Goal: Book appointment/travel/reservation

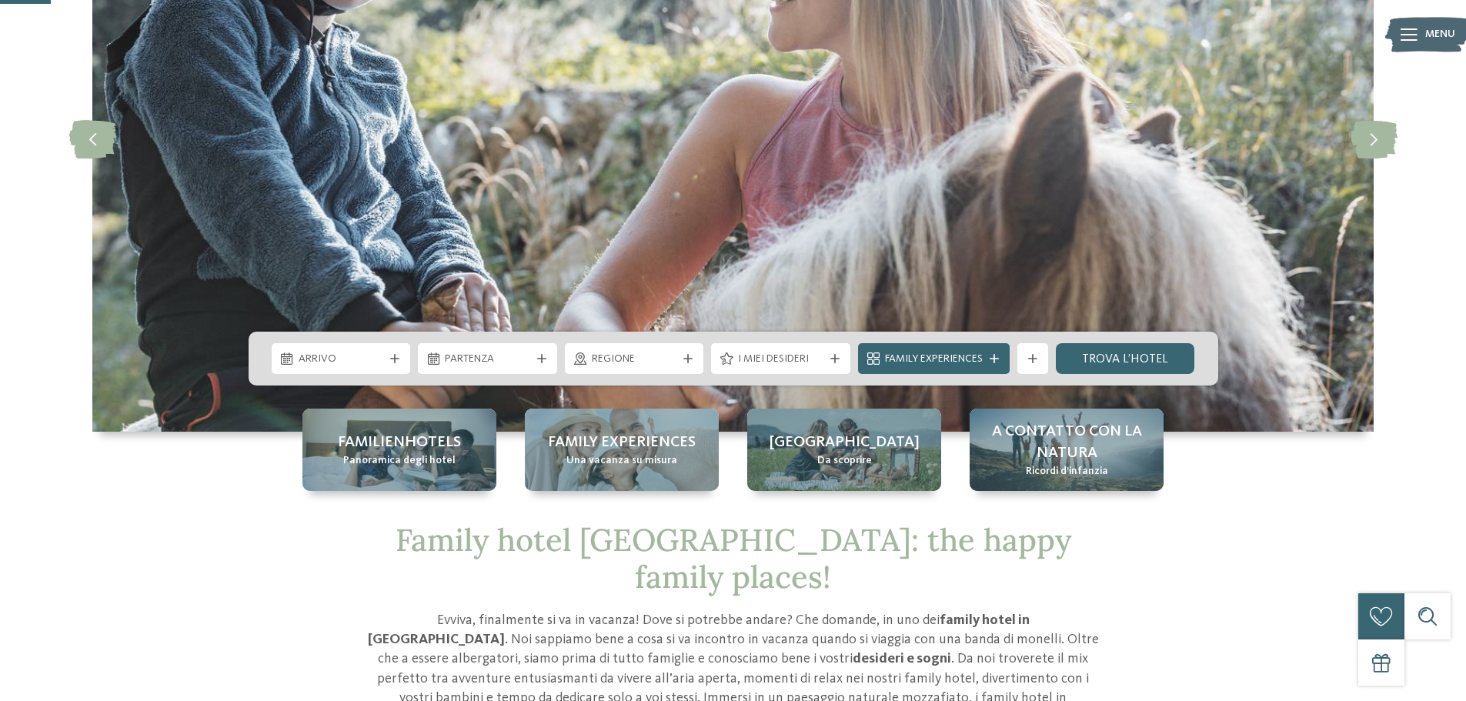
click at [378, 363] on span "Arrivo" at bounding box center [341, 359] width 85 height 15
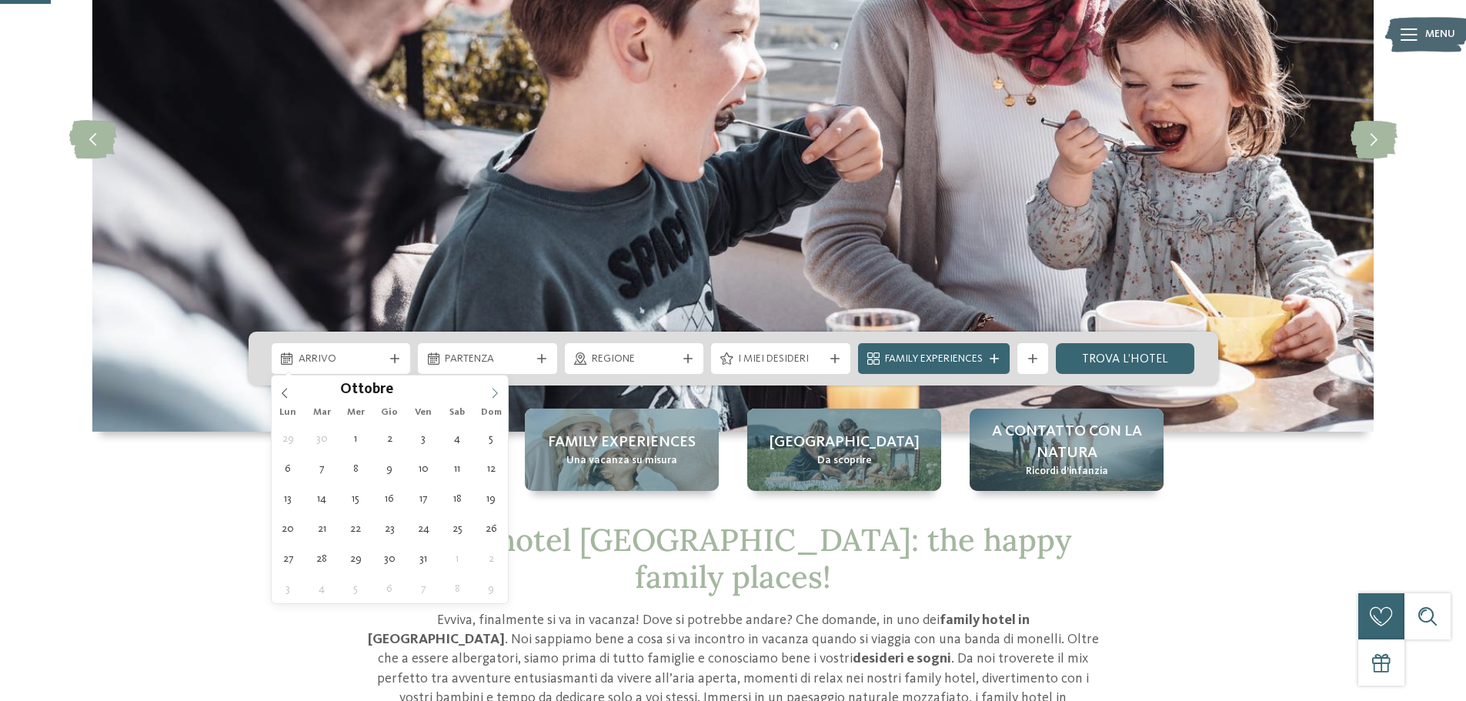
click at [493, 393] on icon at bounding box center [495, 393] width 11 height 11
type div "[DATE]"
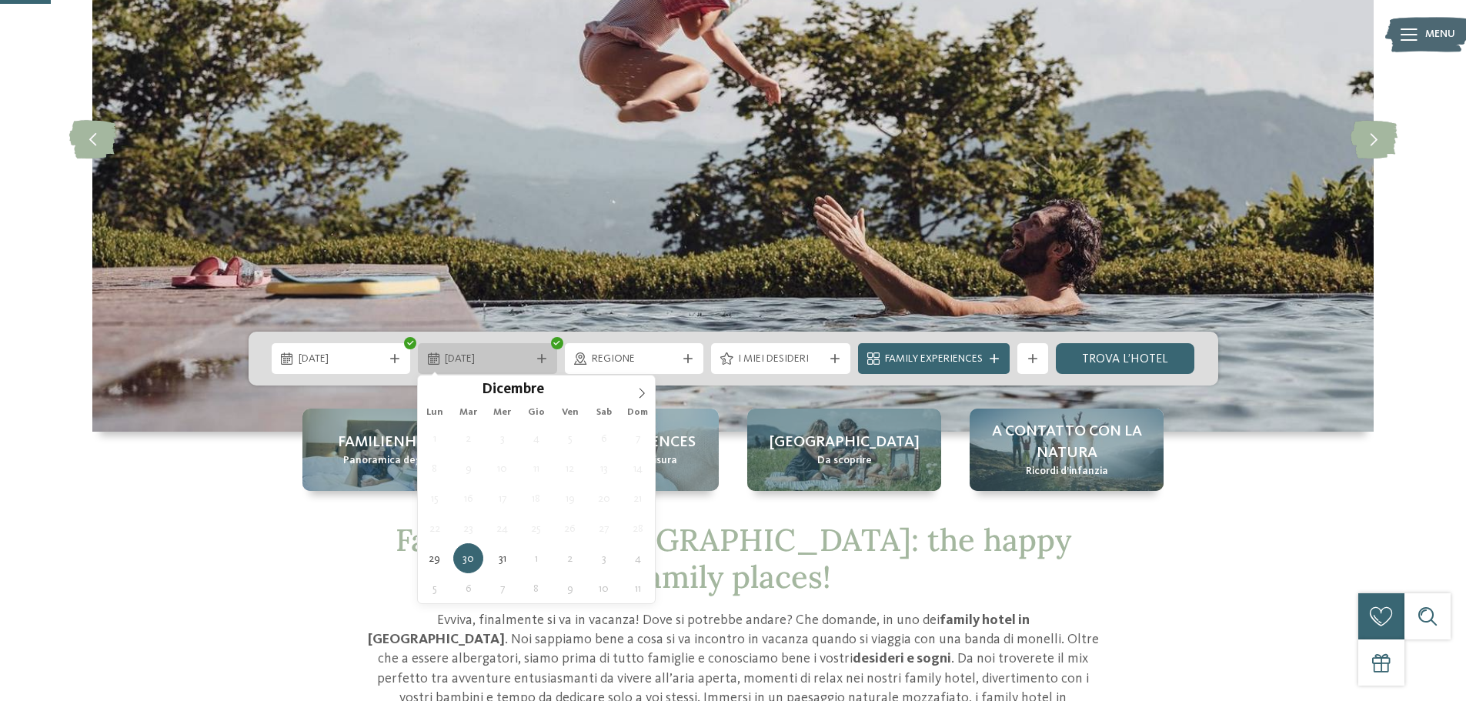
click at [540, 356] on icon at bounding box center [541, 358] width 9 height 9
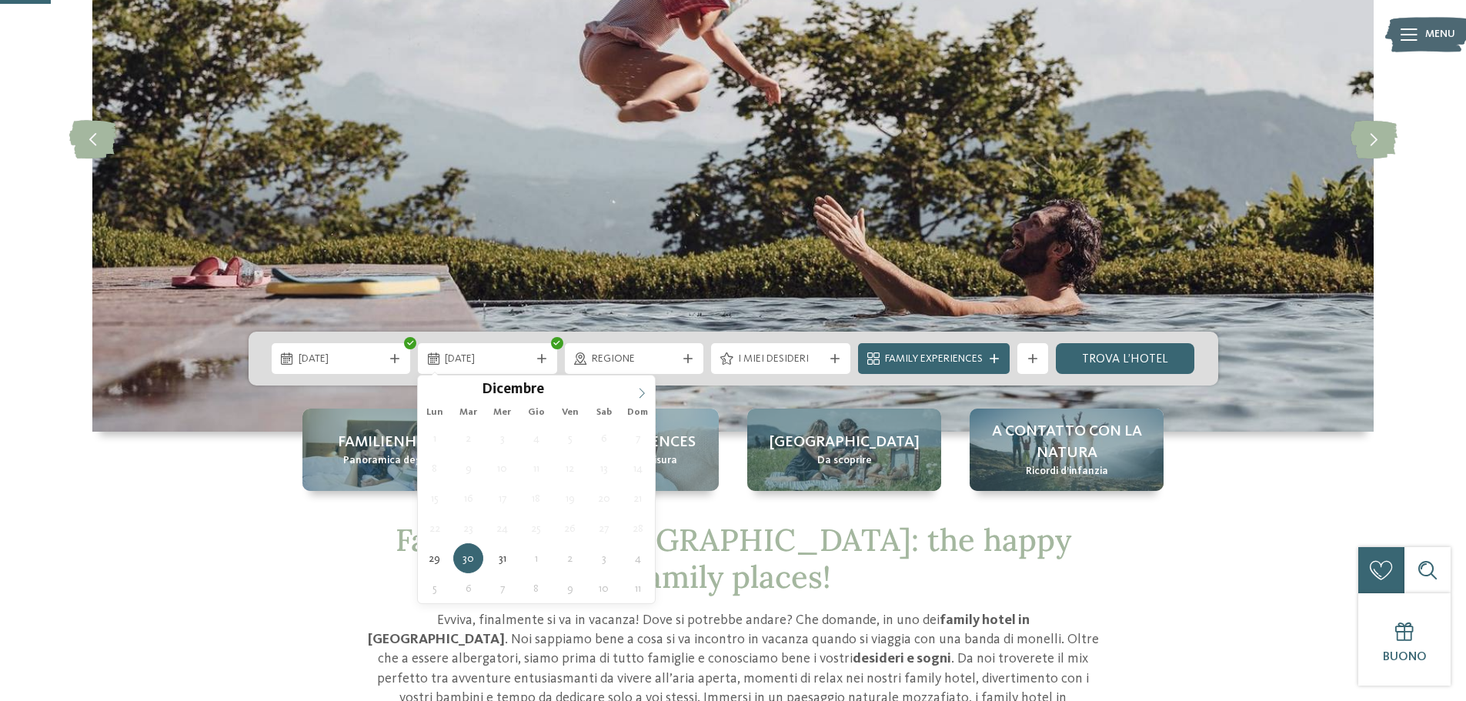
type input "****"
click at [644, 391] on icon at bounding box center [642, 393] width 11 height 11
type div "[DATE]"
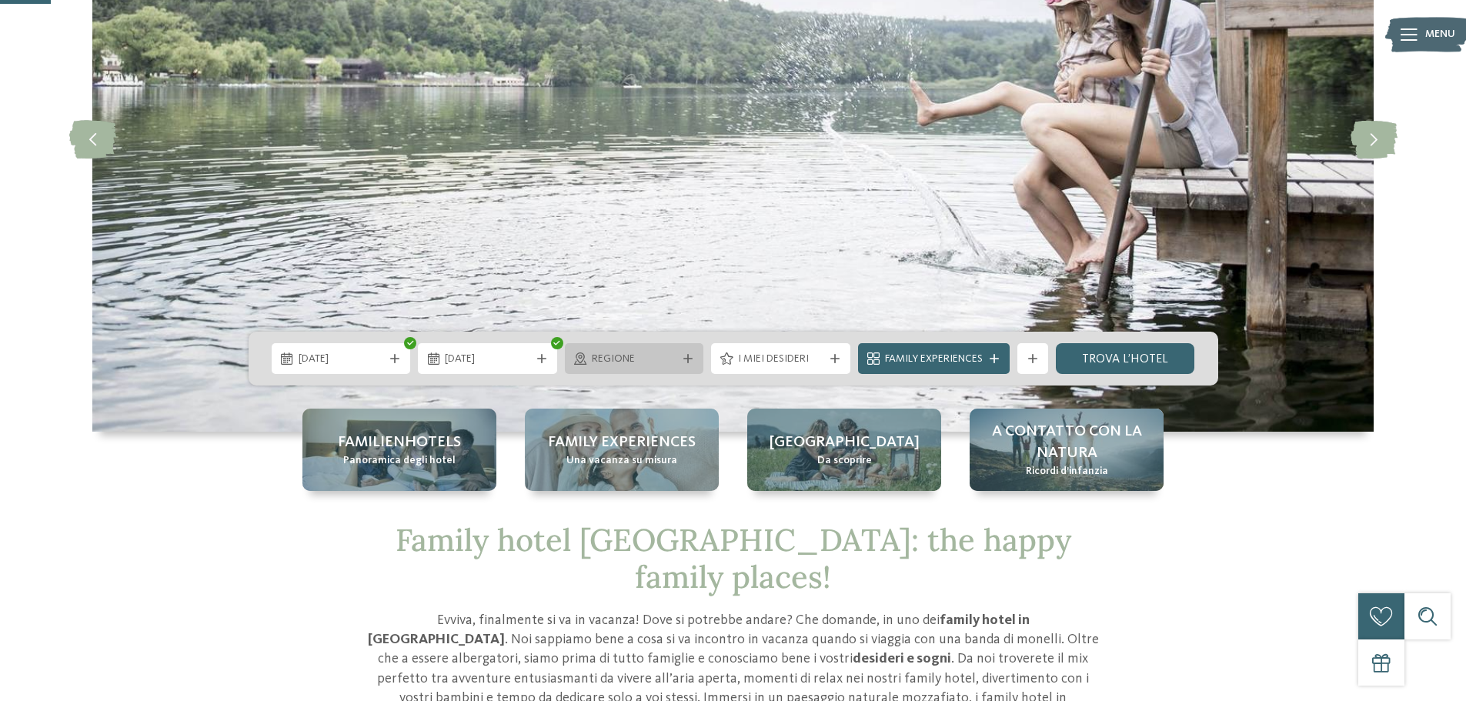
click at [637, 356] on span "Regione" at bounding box center [634, 359] width 85 height 15
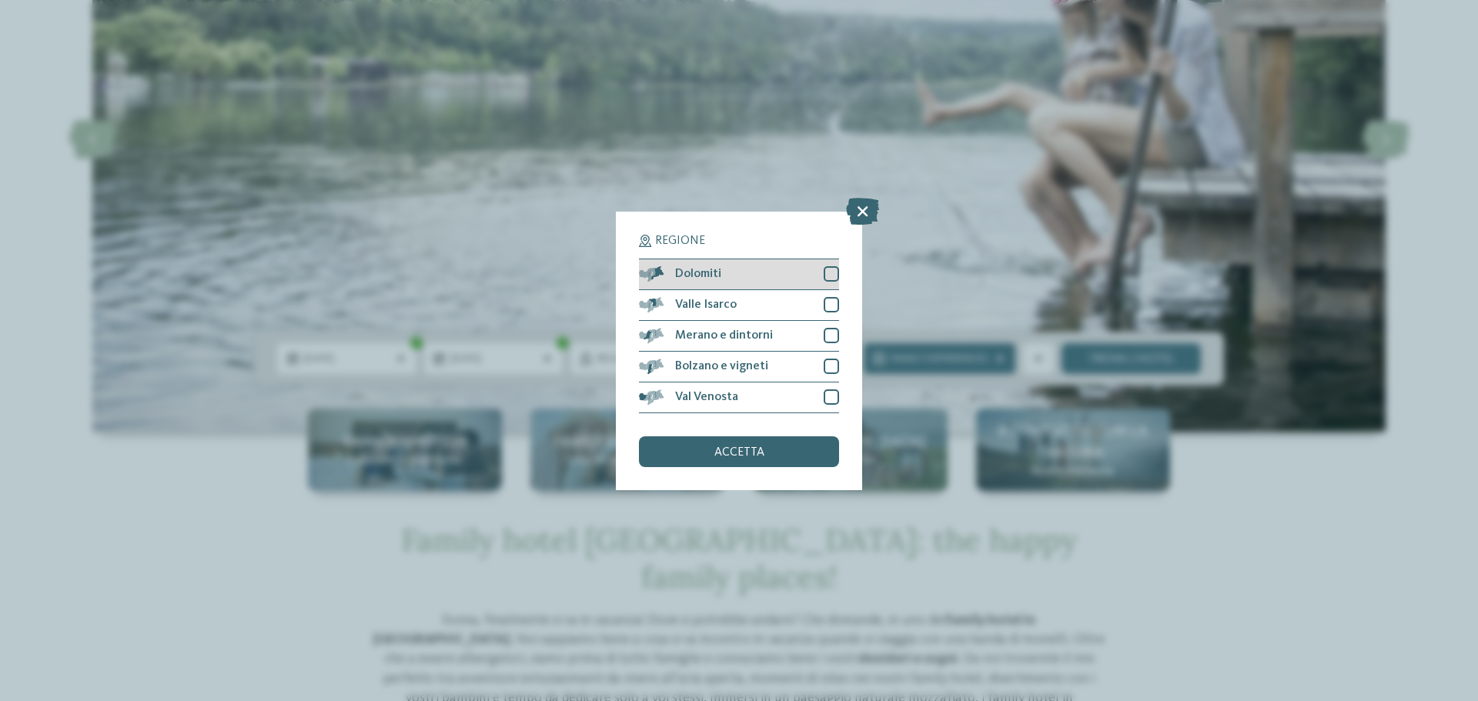
click at [730, 276] on div "Dolomiti" at bounding box center [739, 274] width 200 height 31
click at [749, 456] on span "accetta" at bounding box center [739, 452] width 50 height 12
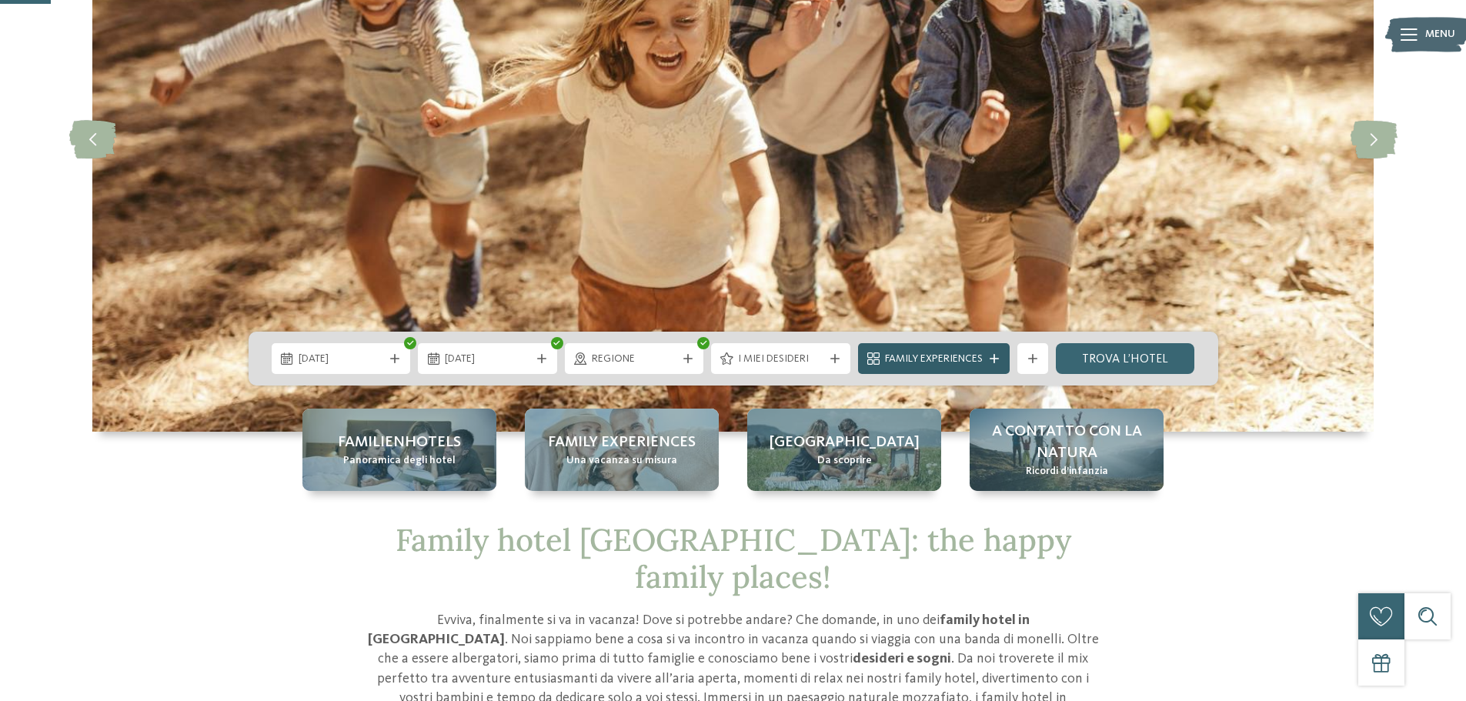
click at [962, 359] on span "Family Experiences" at bounding box center [934, 359] width 98 height 15
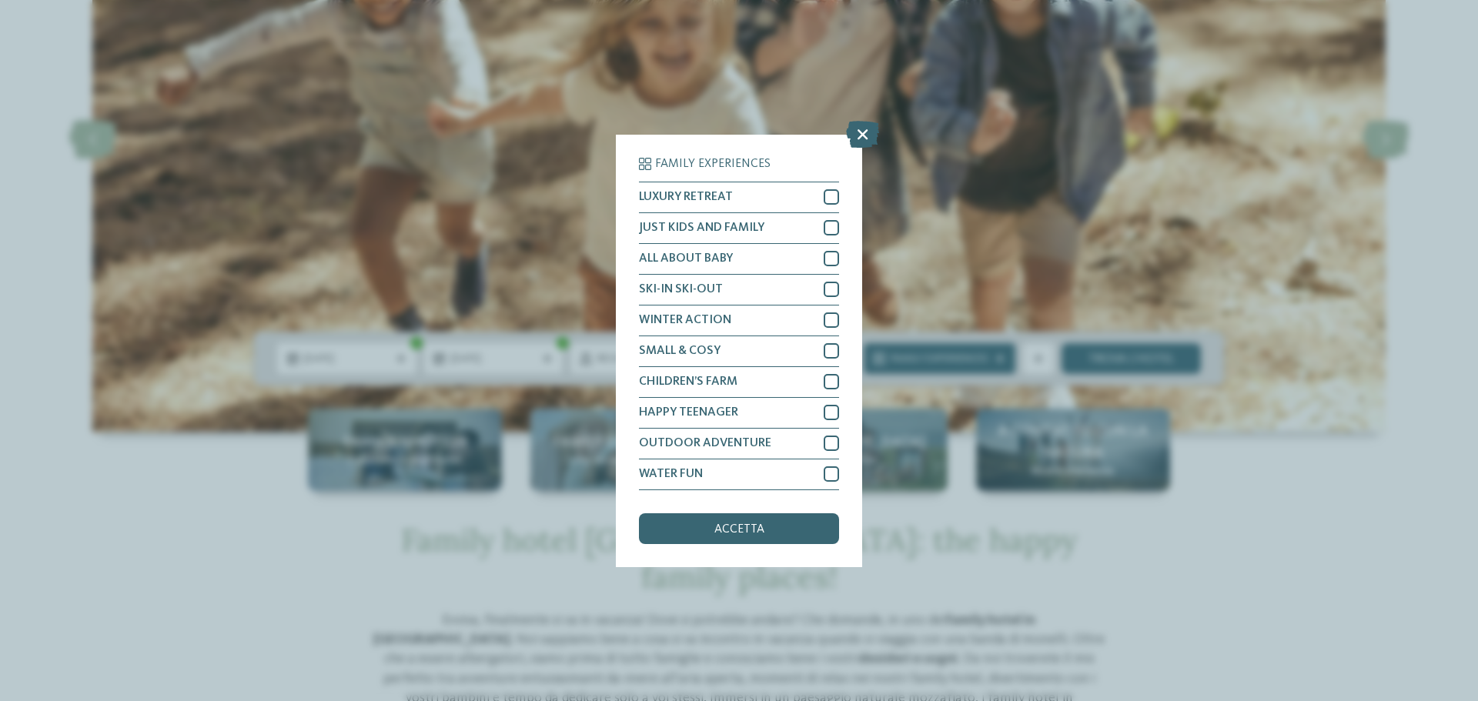
click at [1064, 254] on div "Family Experiences LUXURY RETREAT JUST KIDS AND FAMILY" at bounding box center [739, 350] width 1478 height 701
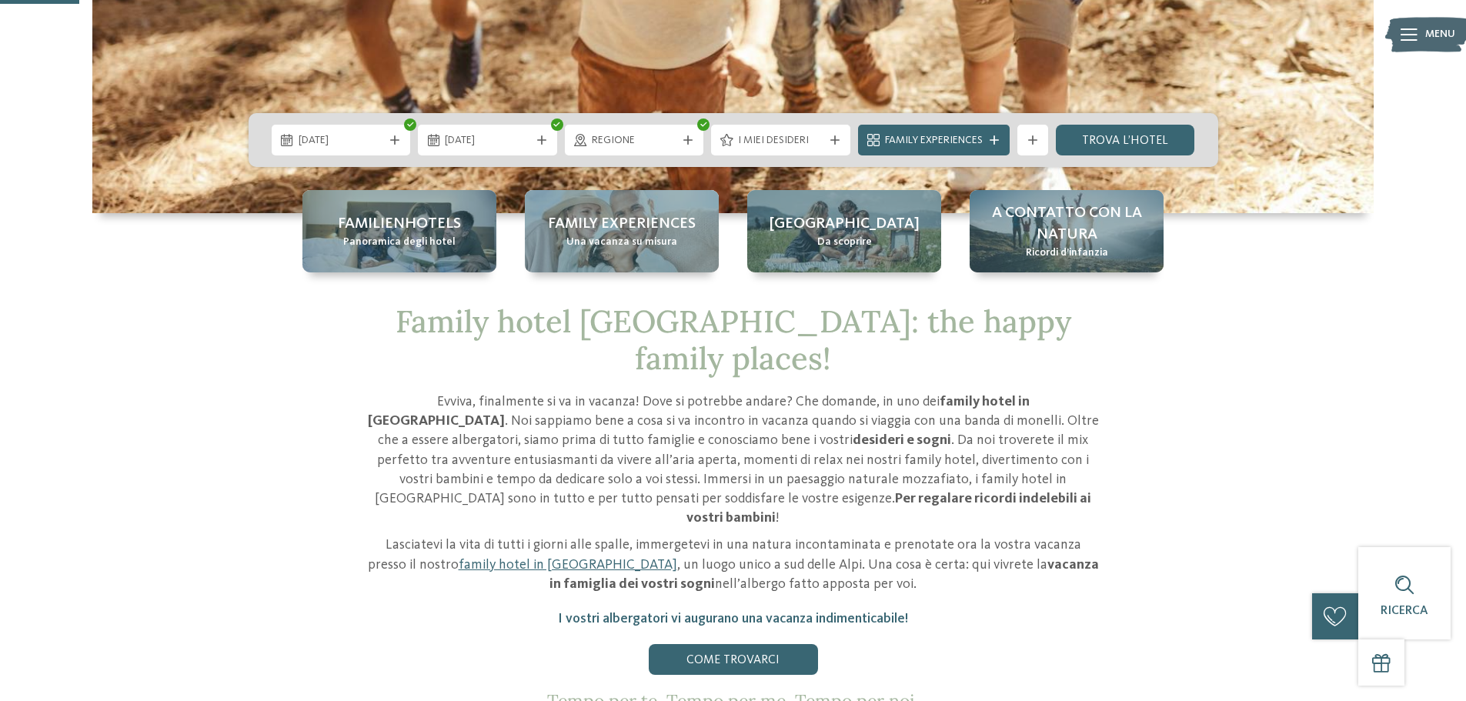
scroll to position [462, 0]
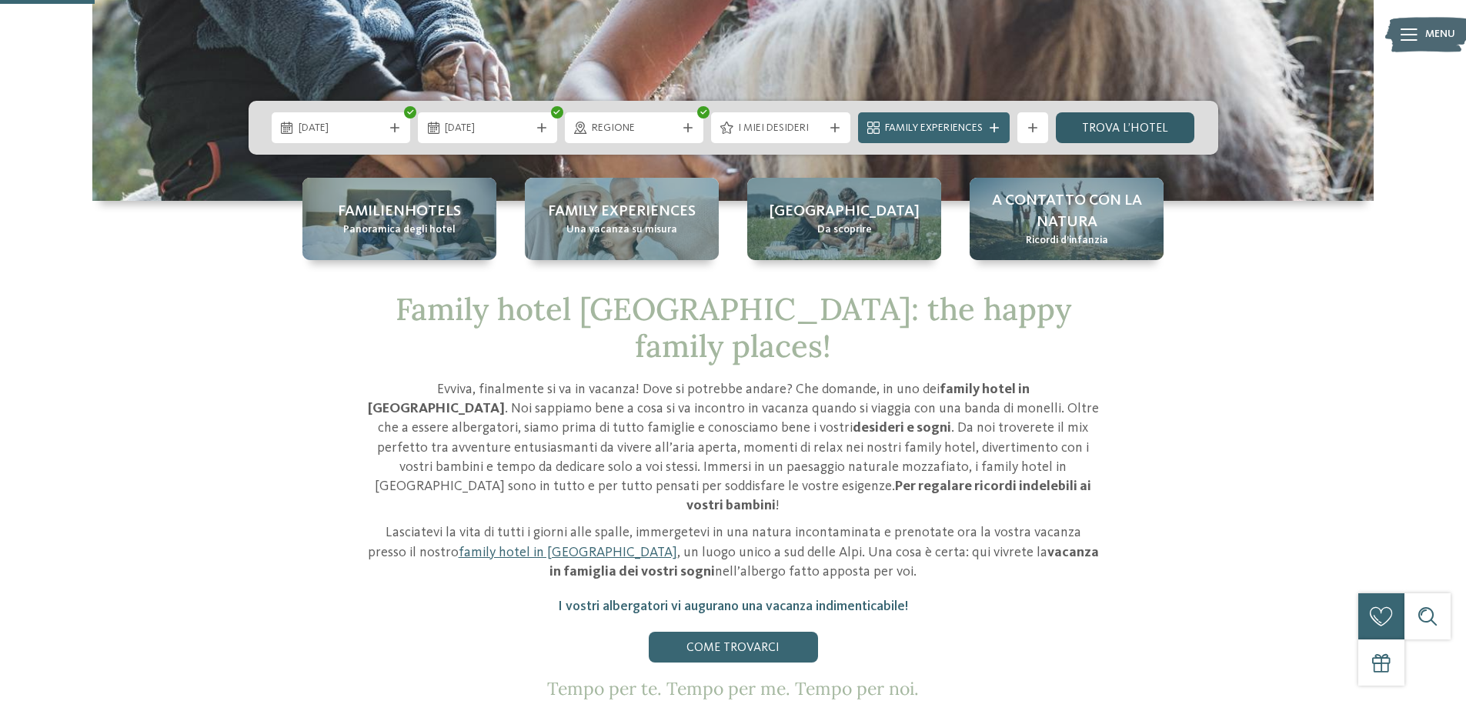
click at [1099, 125] on link "trova l’hotel" at bounding box center [1125, 127] width 139 height 31
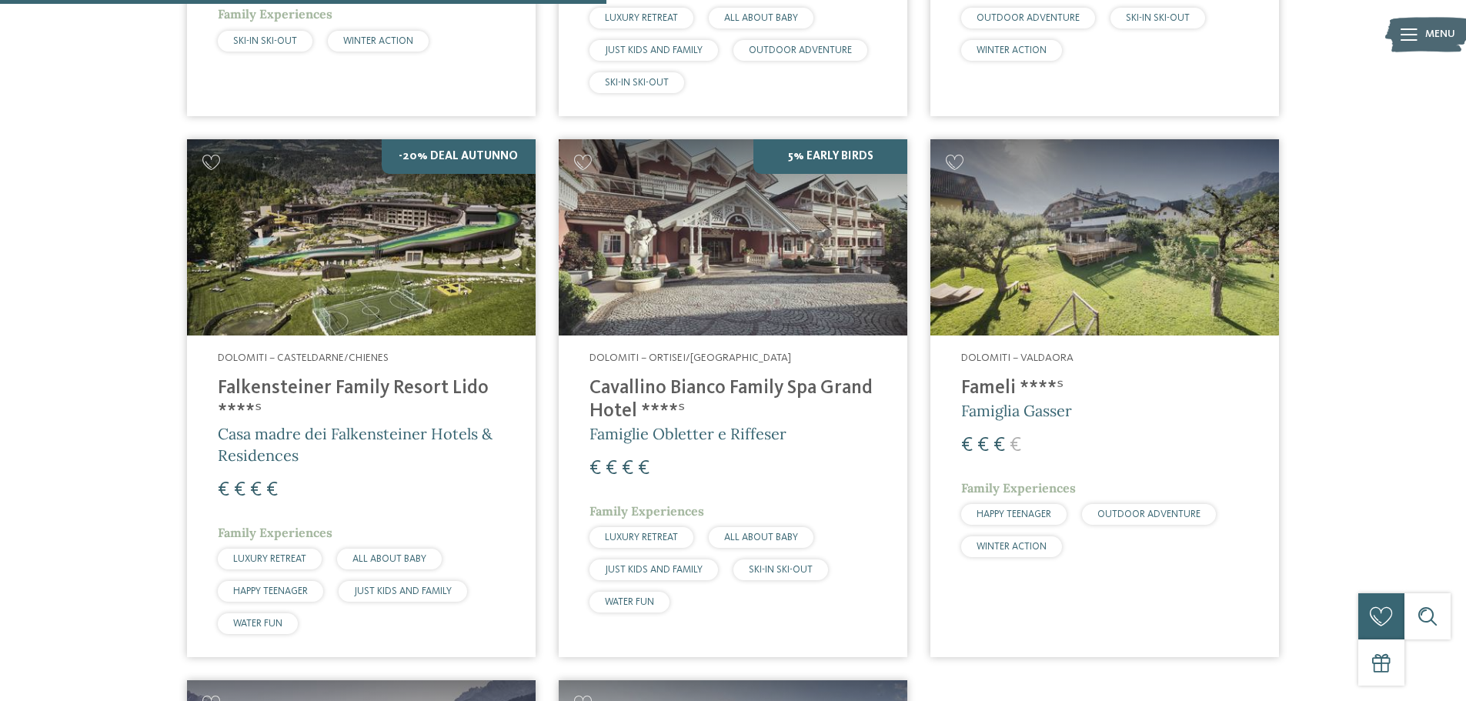
scroll to position [959, 0]
